Goal: Task Accomplishment & Management: Use online tool/utility

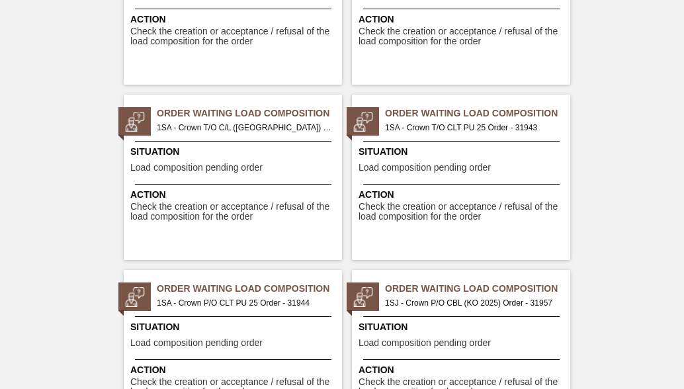
scroll to position [2648, 0]
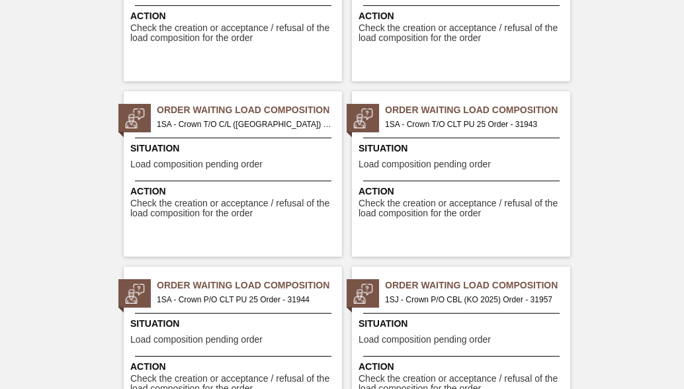
click at [242, 143] on span "Situation" at bounding box center [234, 149] width 209 height 14
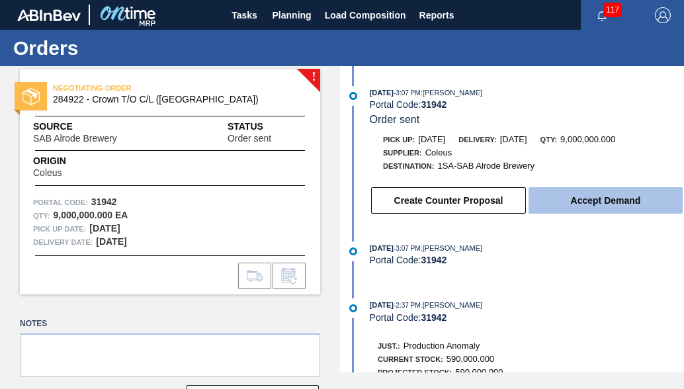
click at [602, 205] on button "Accept Demand" at bounding box center [606, 200] width 154 height 26
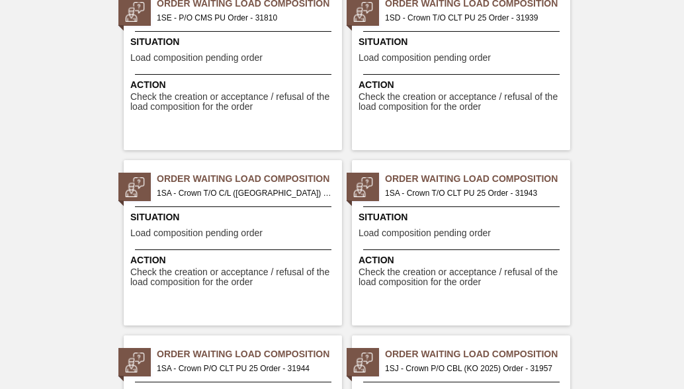
scroll to position [2582, 0]
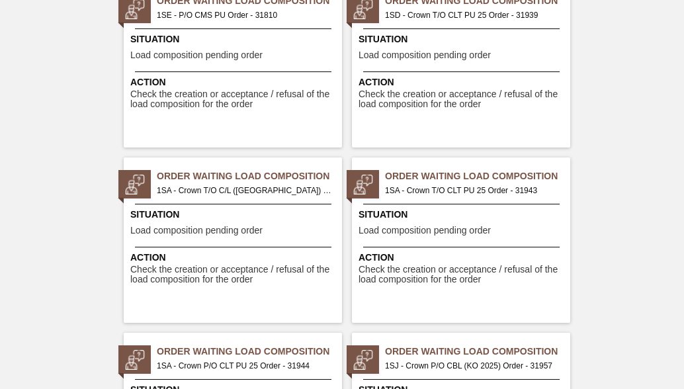
click at [486, 175] on span "Order Waiting Load Composition" at bounding box center [477, 176] width 185 height 14
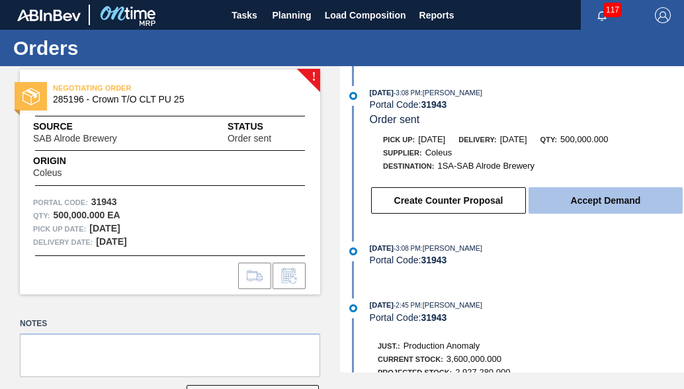
click at [585, 206] on button "Accept Demand" at bounding box center [606, 200] width 154 height 26
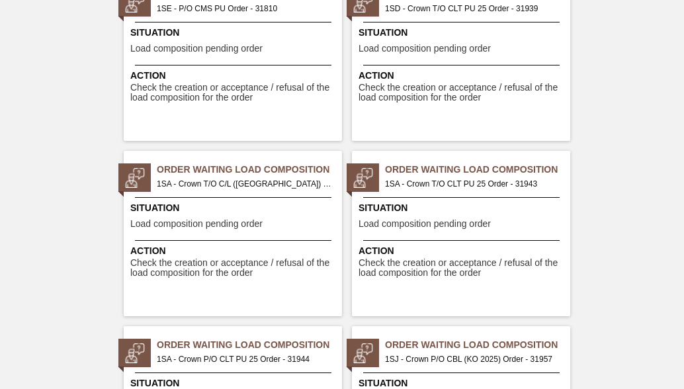
scroll to position [2648, 0]
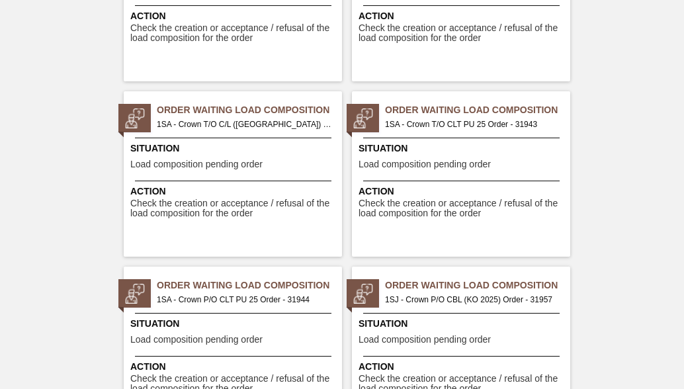
click at [183, 297] on span "1SA - Crown P/O CLT PU 25 Order - 31944" at bounding box center [244, 300] width 175 height 15
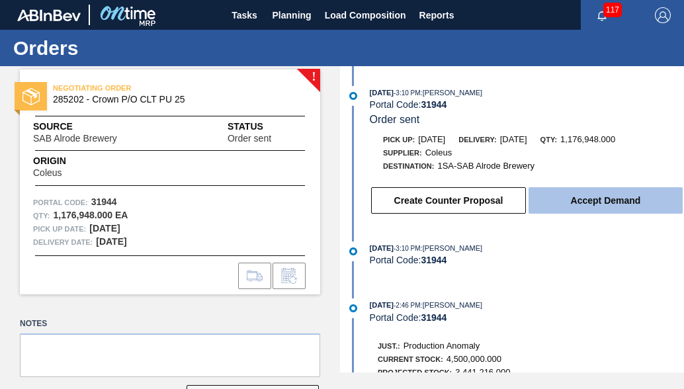
click at [540, 202] on button "Accept Demand" at bounding box center [606, 200] width 154 height 26
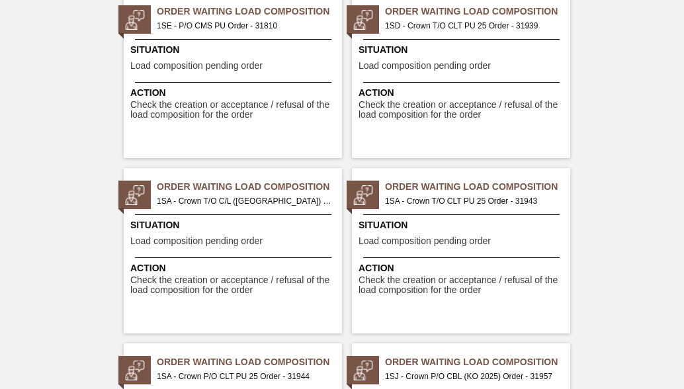
scroll to position [2582, 0]
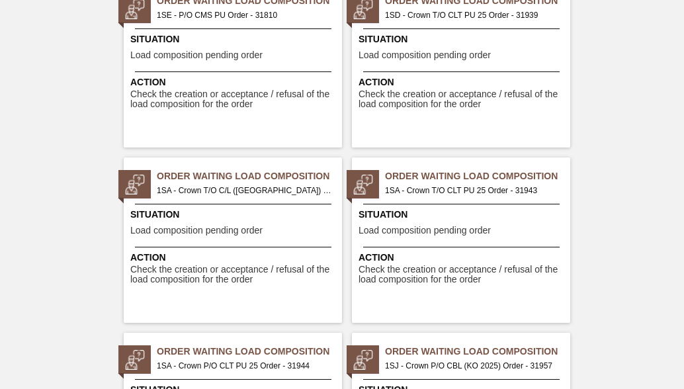
click at [441, 199] on div "Order Waiting Load Composition 1SA - Crown T/O CLT PU 25 Order - 31943 Situatio…" at bounding box center [461, 240] width 218 height 165
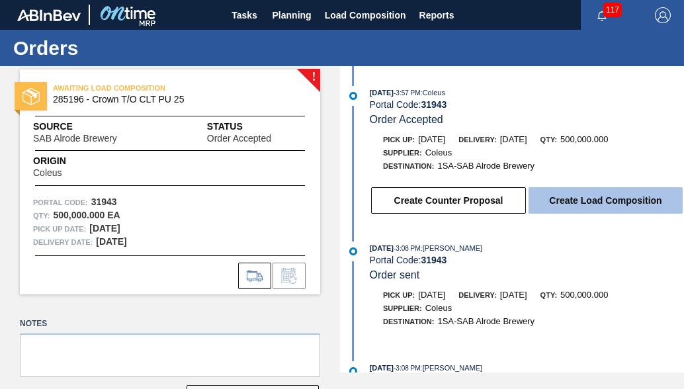
click at [621, 195] on button "Create Load Composition" at bounding box center [606, 200] width 154 height 26
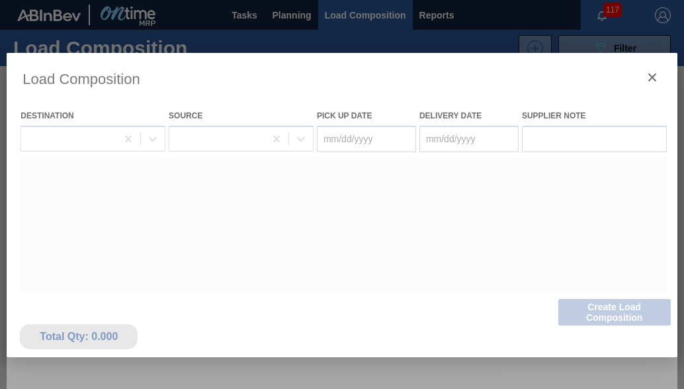
type Date "[DATE]"
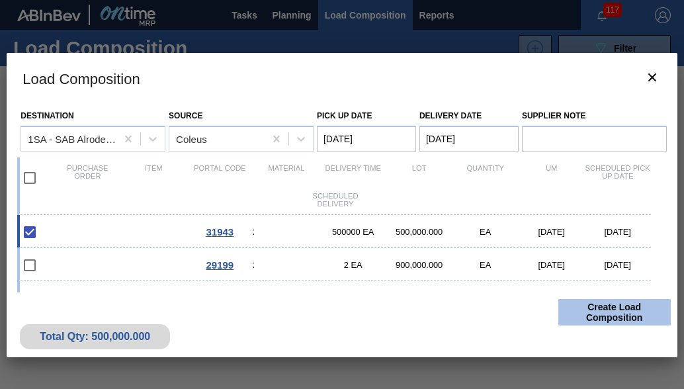
click at [637, 321] on button "Create Load Composition" at bounding box center [615, 312] width 113 height 26
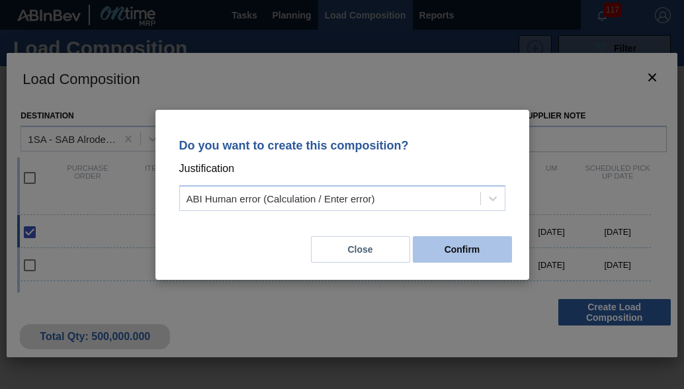
click at [432, 244] on button "Confirm" at bounding box center [462, 249] width 99 height 26
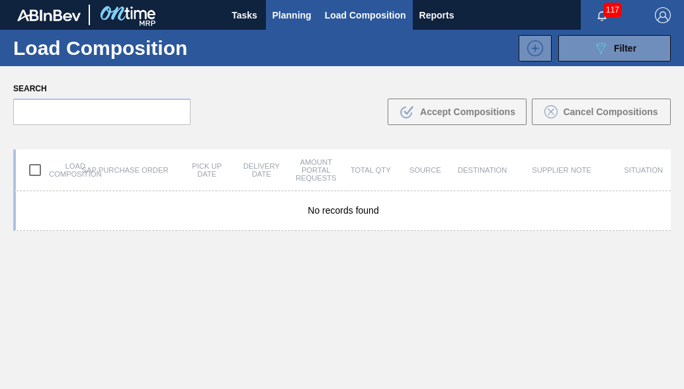
click at [279, 21] on span "Planning" at bounding box center [292, 15] width 39 height 16
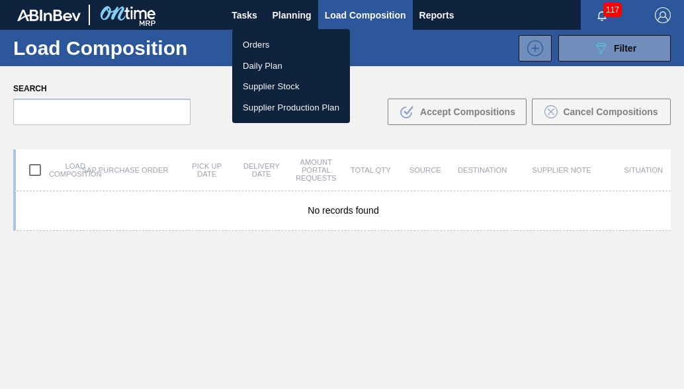
click at [265, 44] on li "Orders" at bounding box center [291, 44] width 118 height 21
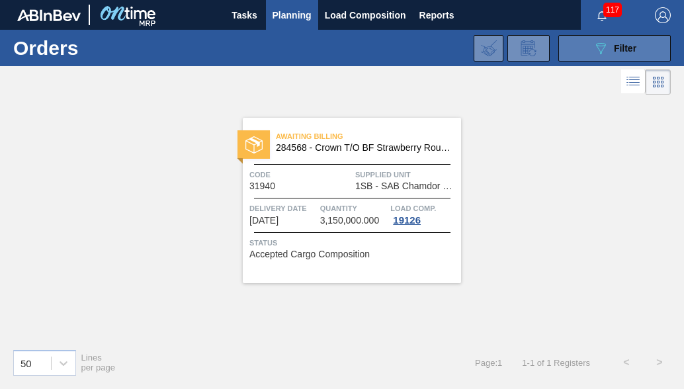
click at [622, 44] on span "Filter" at bounding box center [625, 48] width 23 height 11
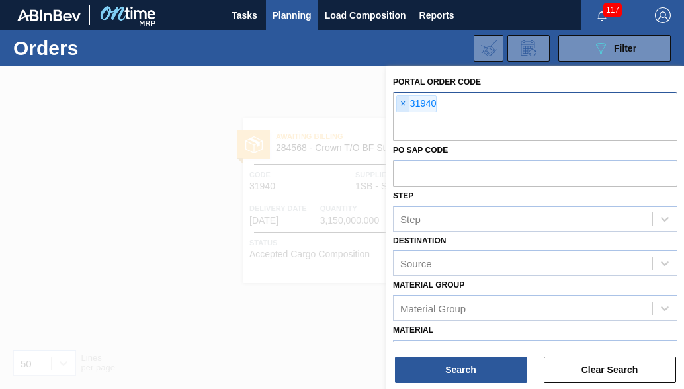
click at [408, 101] on span "×" at bounding box center [403, 104] width 13 height 16
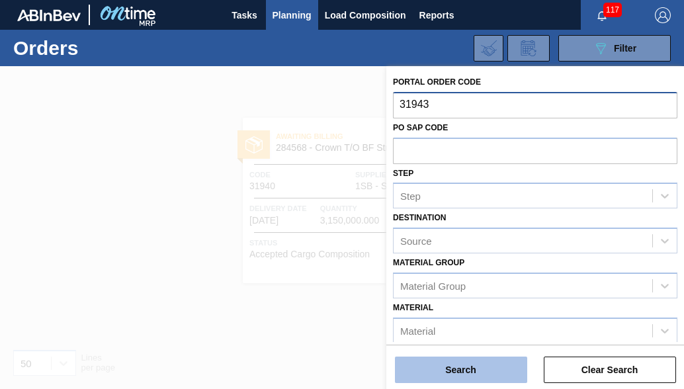
type input "31943"
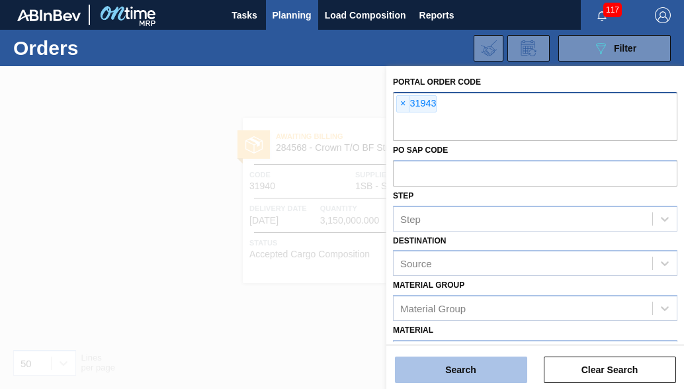
click at [427, 365] on button "Search" at bounding box center [461, 370] width 132 height 26
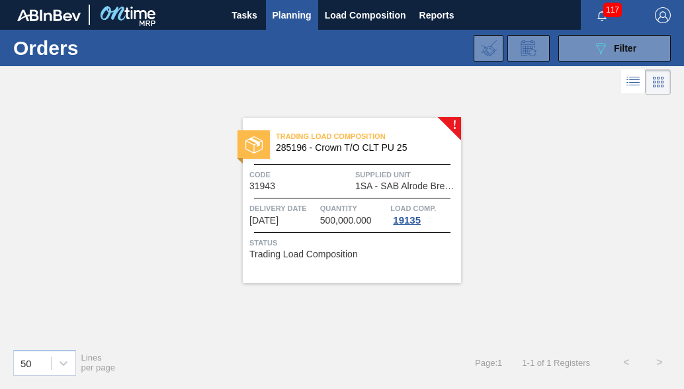
click at [363, 203] on span "Quantity" at bounding box center [354, 208] width 68 height 13
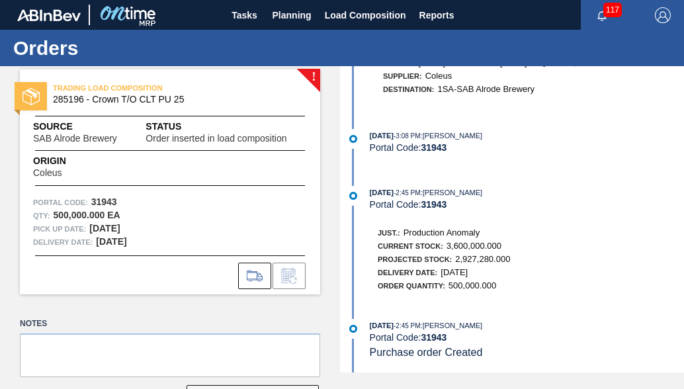
scroll to position [324, 0]
click at [286, 10] on span "Planning" at bounding box center [292, 15] width 39 height 16
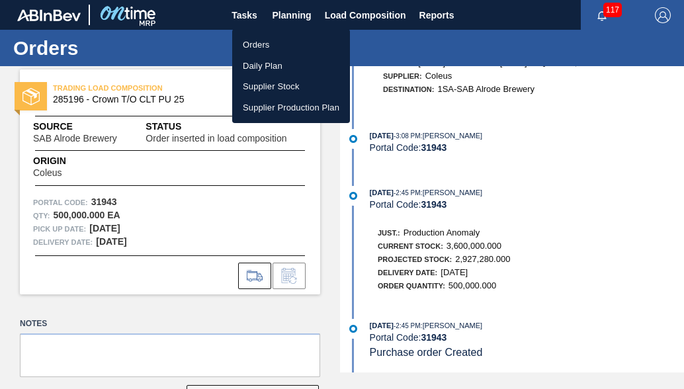
click at [277, 43] on li "Orders" at bounding box center [291, 44] width 118 height 21
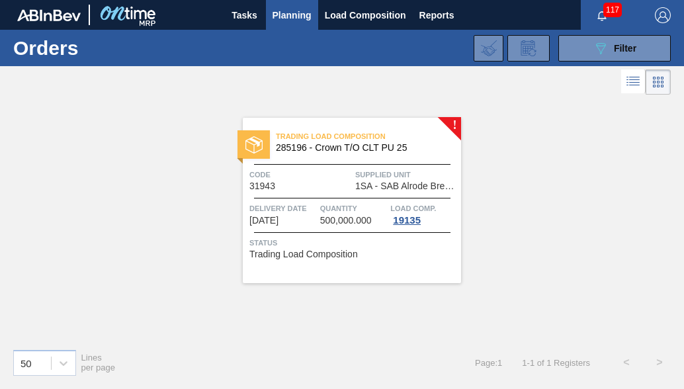
click at [632, 82] on icon at bounding box center [634, 81] width 16 height 16
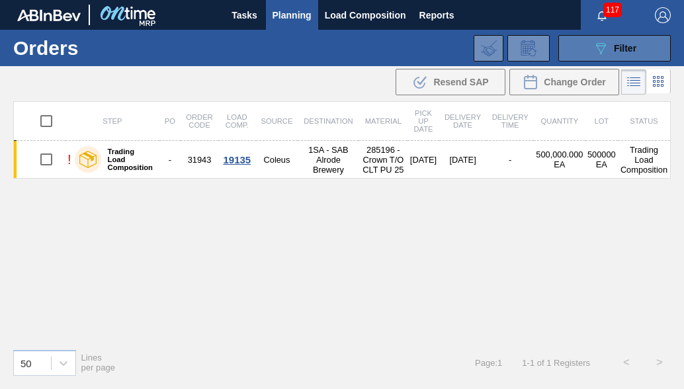
click at [608, 45] on icon "089F7B8B-B2A5-4AFE-B5C0-19BA573D28AC" at bounding box center [601, 48] width 16 height 16
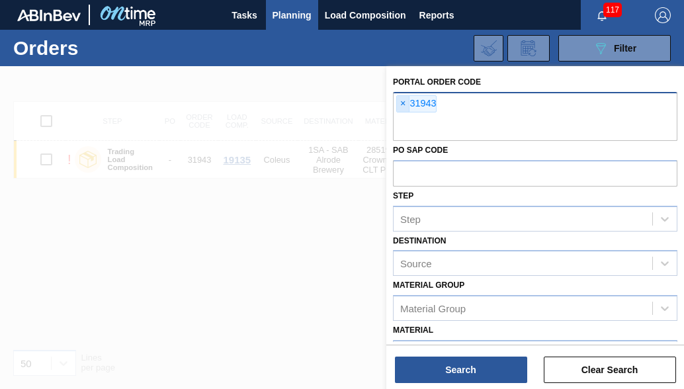
click at [406, 101] on span "×" at bounding box center [403, 104] width 13 height 16
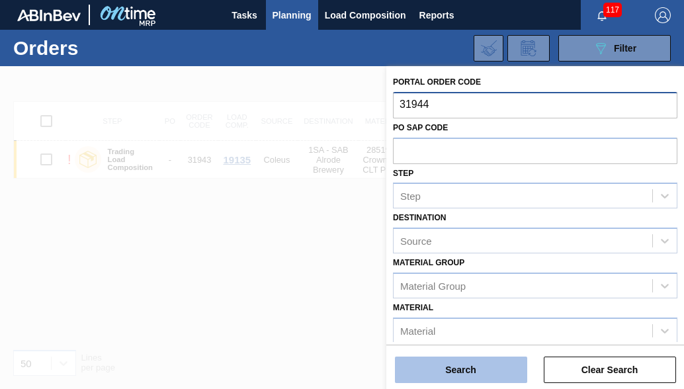
type input "31944"
click at [488, 363] on button "Search" at bounding box center [461, 370] width 132 height 26
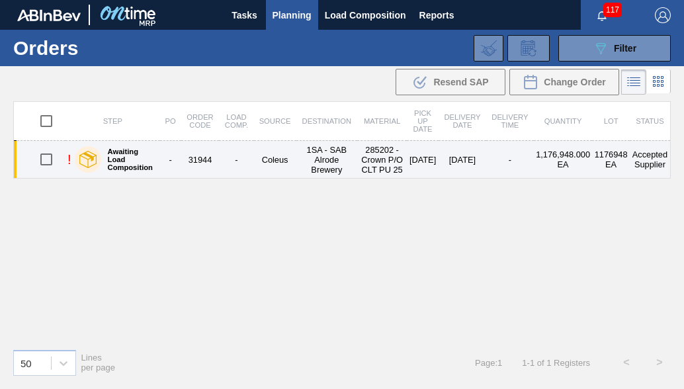
click at [414, 158] on td "[DATE]" at bounding box center [423, 160] width 32 height 38
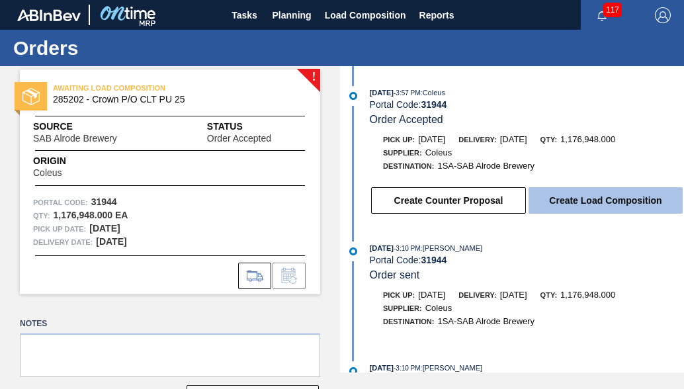
click at [577, 199] on button "Create Load Composition" at bounding box center [606, 200] width 154 height 26
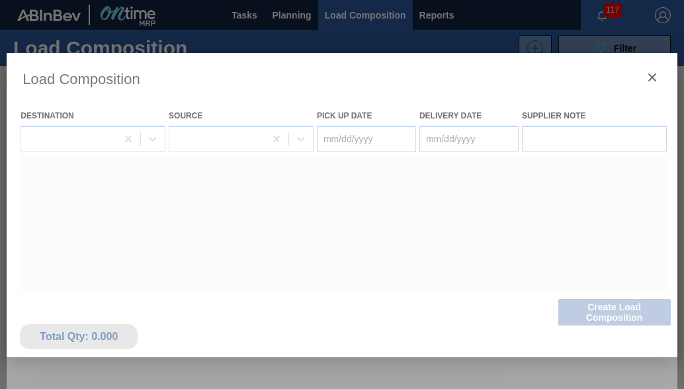
type Date "[DATE]"
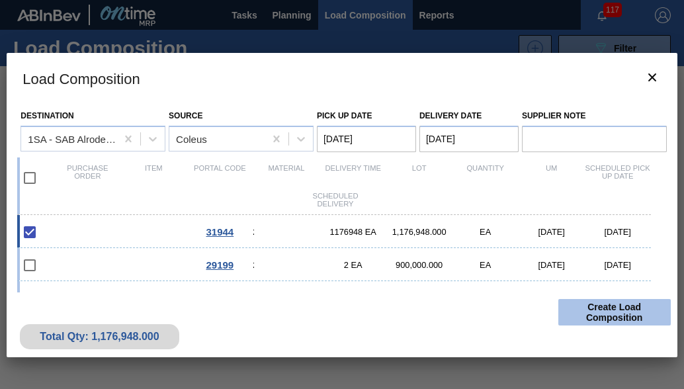
click at [616, 314] on button "Create Load Composition" at bounding box center [615, 312] width 113 height 26
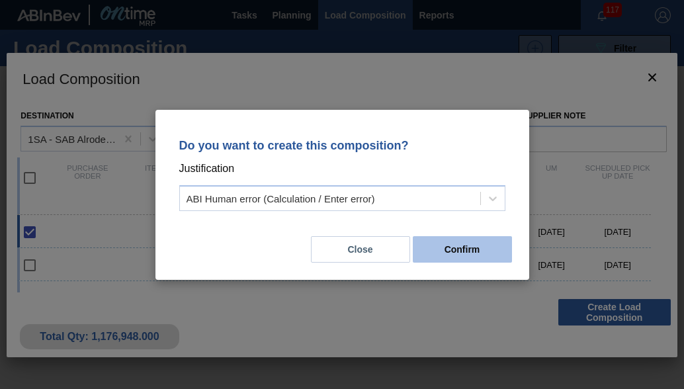
click at [455, 242] on button "Confirm" at bounding box center [462, 249] width 99 height 26
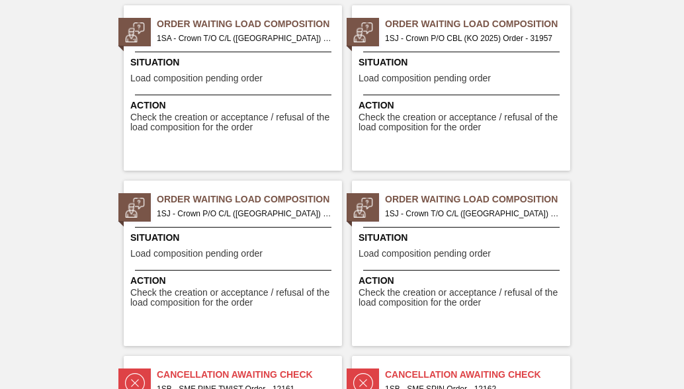
scroll to position [2714, 0]
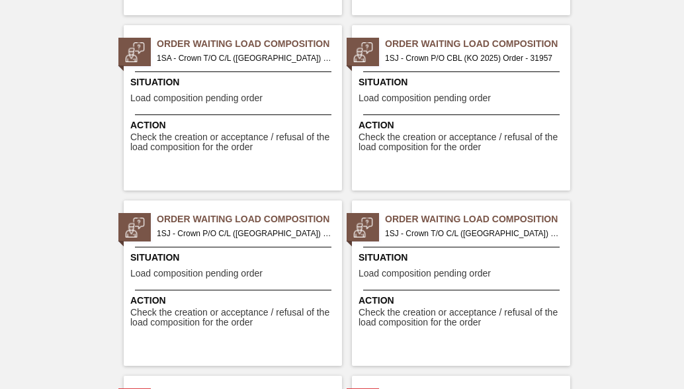
click at [510, 57] on span "1SJ - Crown P/O CBL (KO 2025) Order - 31957" at bounding box center [472, 58] width 175 height 15
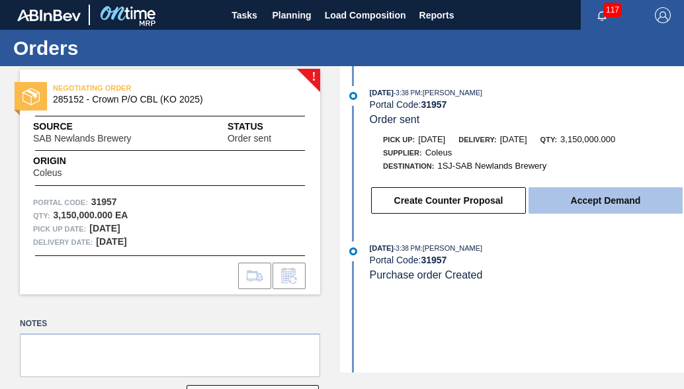
click at [540, 208] on button "Accept Demand" at bounding box center [606, 200] width 154 height 26
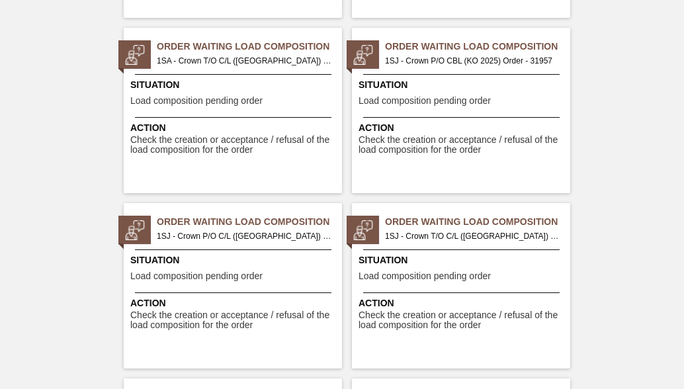
scroll to position [2714, 0]
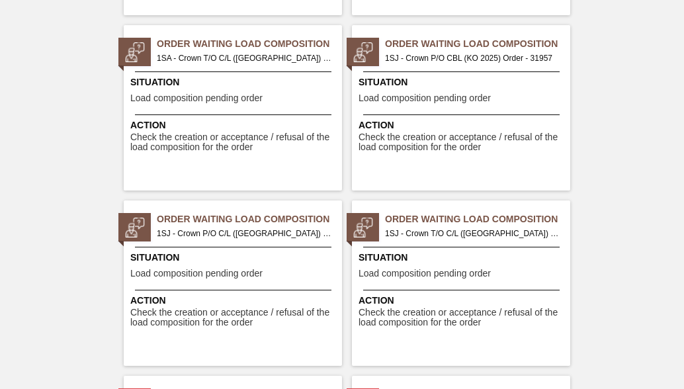
click at [287, 230] on span "1SJ - Crown P/O C/L ([GEOGRAPHIC_DATA]) Order - 31958" at bounding box center [244, 233] width 175 height 15
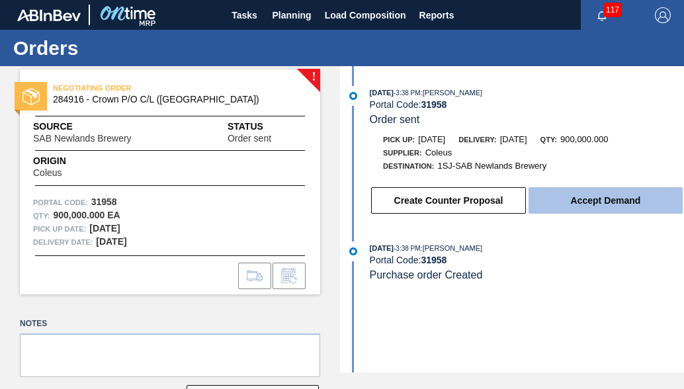
click at [536, 198] on button "Accept Demand" at bounding box center [606, 200] width 154 height 26
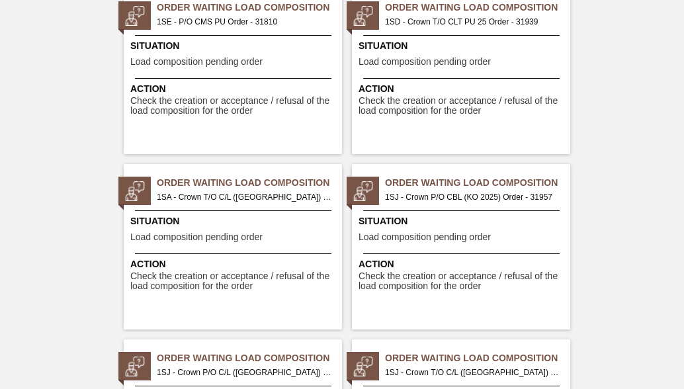
scroll to position [2714, 0]
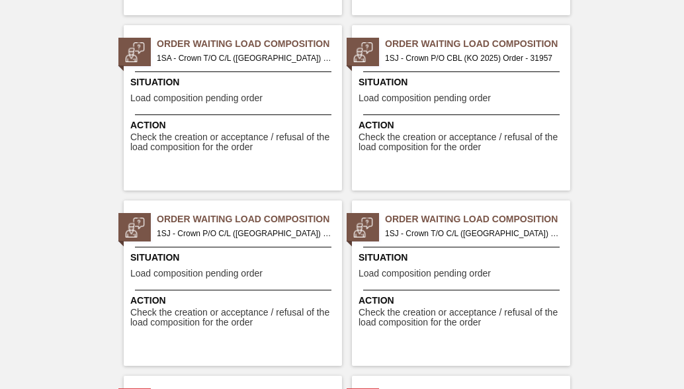
click at [505, 235] on span "1SJ - Crown T/O C/L ([GEOGRAPHIC_DATA]) Order - 31959" at bounding box center [472, 233] width 175 height 15
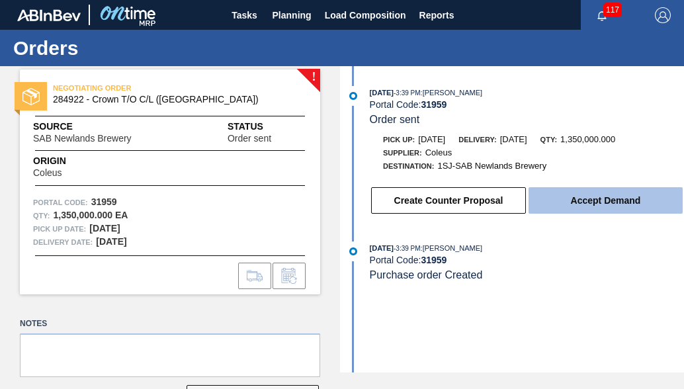
click at [556, 214] on button "Accept Demand" at bounding box center [606, 200] width 154 height 26
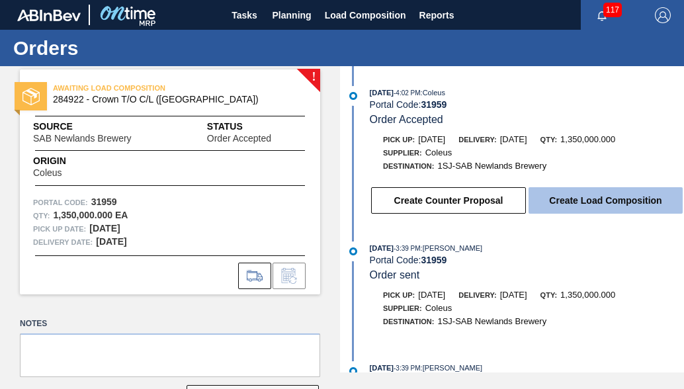
click at [540, 207] on button "Create Load Composition" at bounding box center [606, 200] width 154 height 26
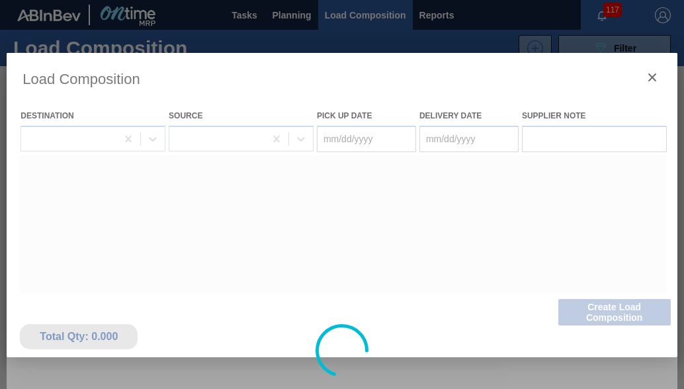
type Date "[DATE]"
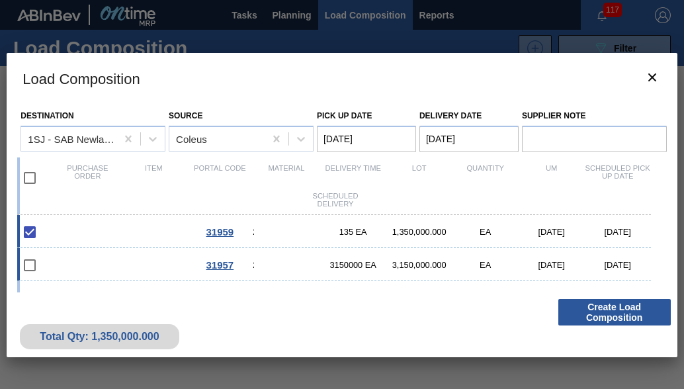
click at [225, 267] on span "31957" at bounding box center [220, 264] width 28 height 11
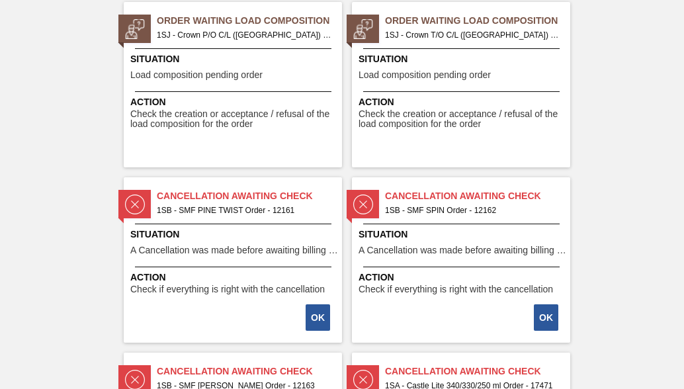
scroll to position [2847, 0]
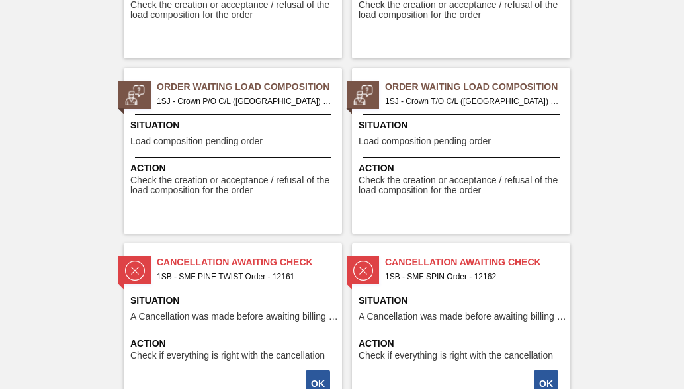
click at [455, 96] on span "1SJ - Crown T/O C/L ([GEOGRAPHIC_DATA]) Order - 31959" at bounding box center [472, 101] width 175 height 15
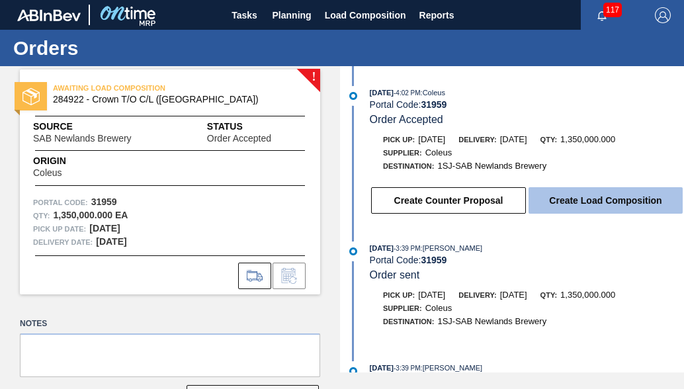
click at [569, 209] on button "Create Load Composition" at bounding box center [606, 200] width 154 height 26
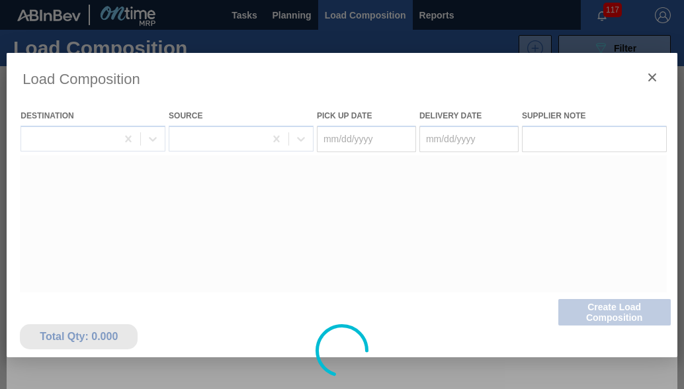
type Date "[DATE]"
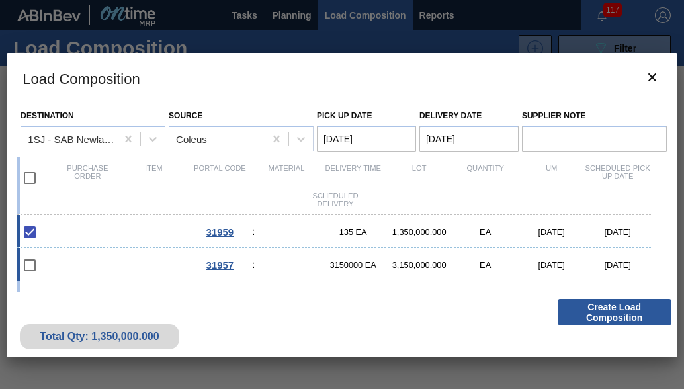
click at [293, 271] on div "31957 285152 - Crown P/O CBL (KO 2025) 3150000 EA 3,150,000.000 EA [DATE] [DATE]" at bounding box center [334, 264] width 634 height 33
checkbox input "true"
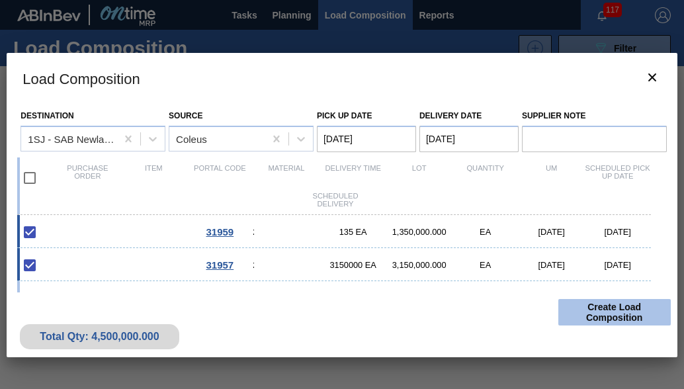
click at [649, 310] on button "Create Load Composition" at bounding box center [615, 312] width 113 height 26
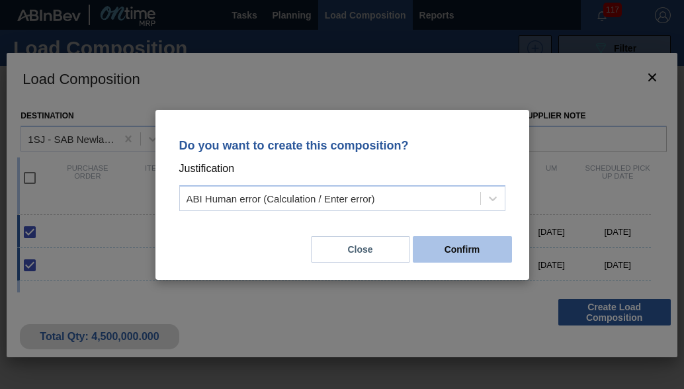
click at [446, 250] on button "Confirm" at bounding box center [462, 249] width 99 height 26
